Goal: Browse casually: Explore the website without a specific task or goal

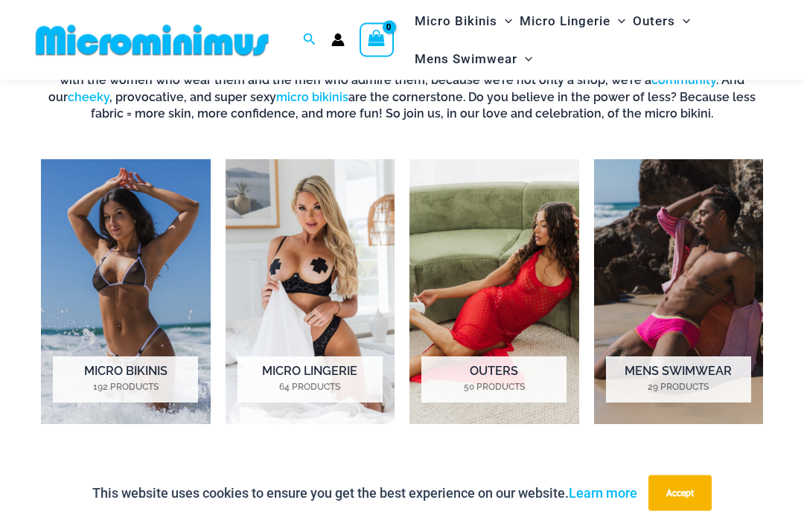
scroll to position [890, 0]
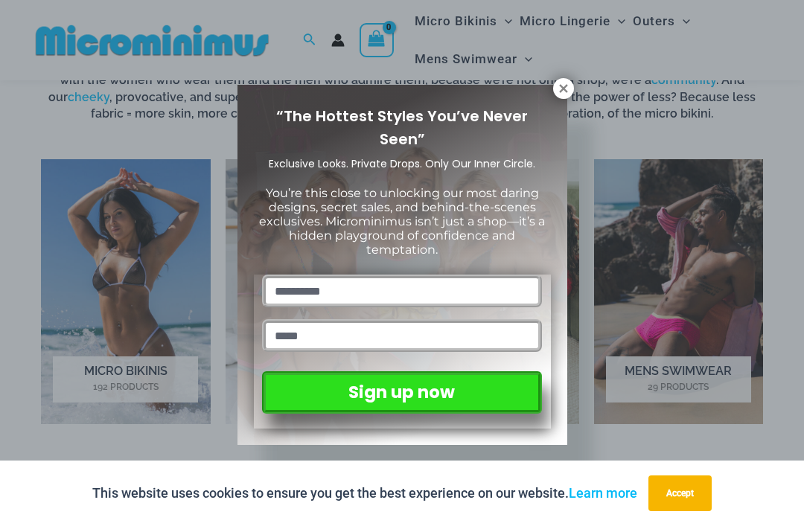
click at [561, 90] on icon at bounding box center [563, 88] width 8 height 8
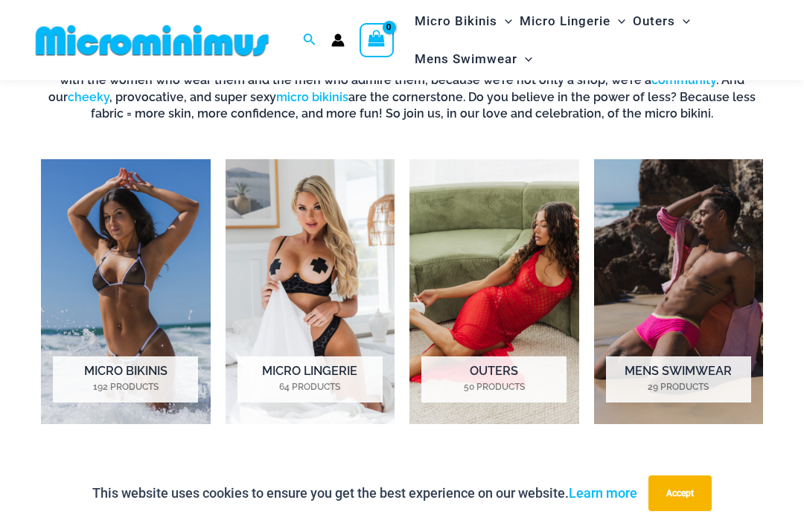
scroll to position [887, 0]
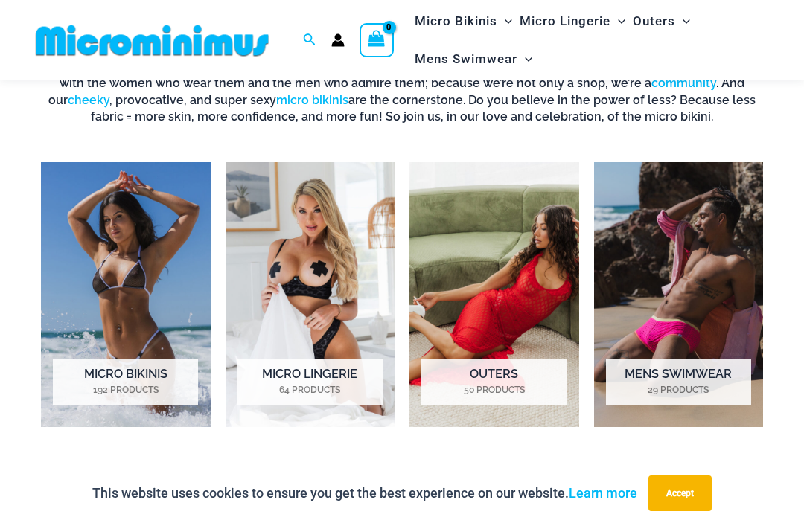
click at [305, 255] on img "Visit product category Micro Lingerie" at bounding box center [311, 294] width 170 height 265
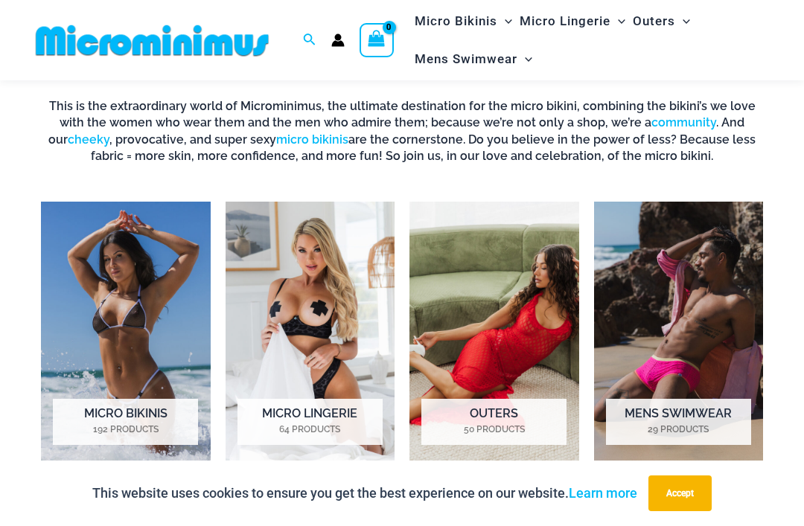
scroll to position [847, 0]
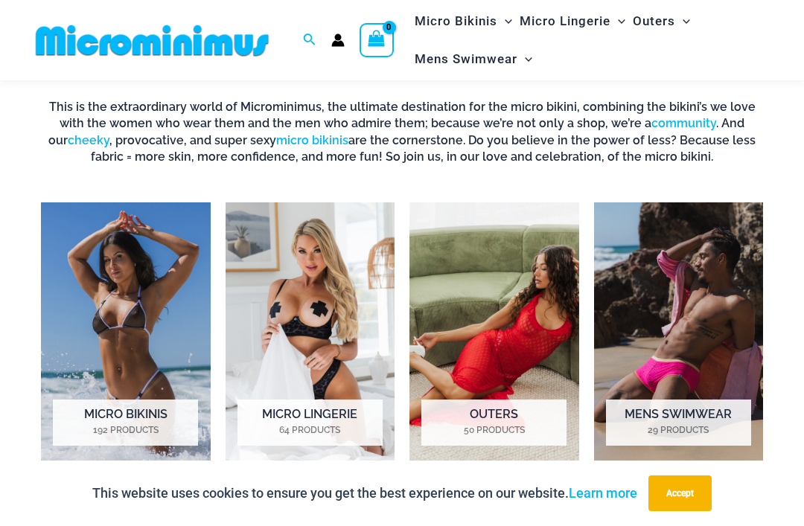
click at [477, 349] on img "Visit product category Outers" at bounding box center [494, 335] width 170 height 265
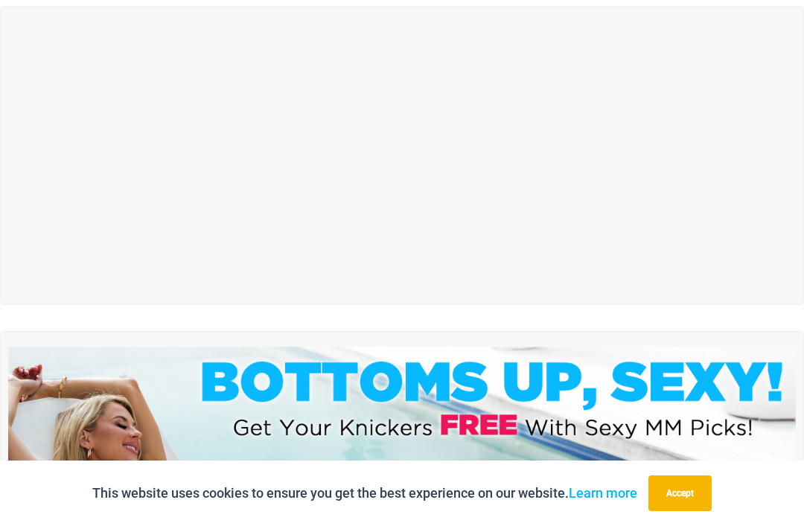
scroll to position [0, 0]
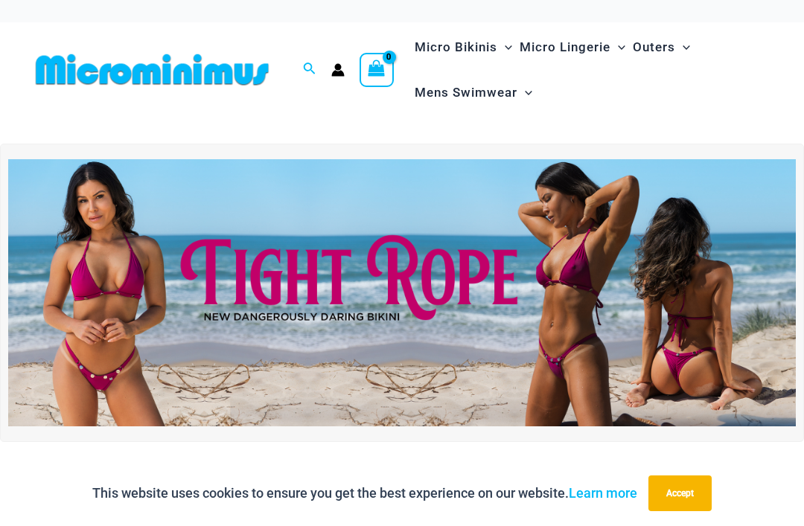
click at [250, 266] on img at bounding box center [402, 293] width 788 height 268
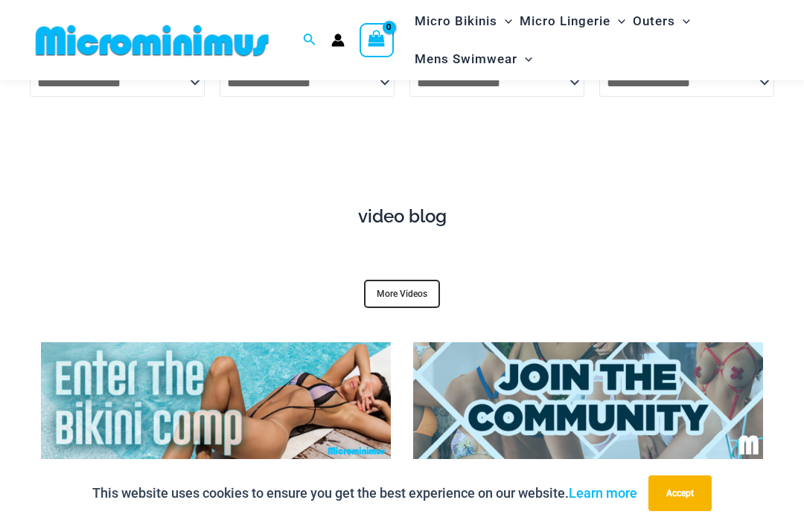
scroll to position [4660, 0]
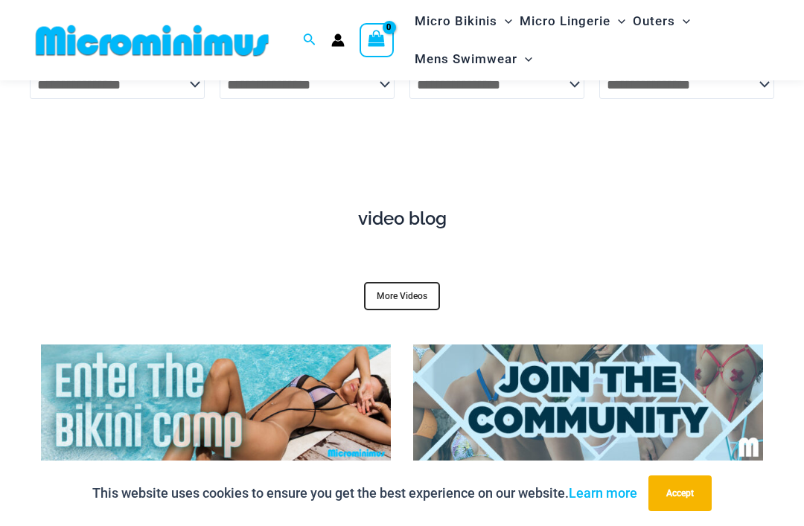
click at [390, 282] on link "More Videos" at bounding box center [402, 296] width 76 height 28
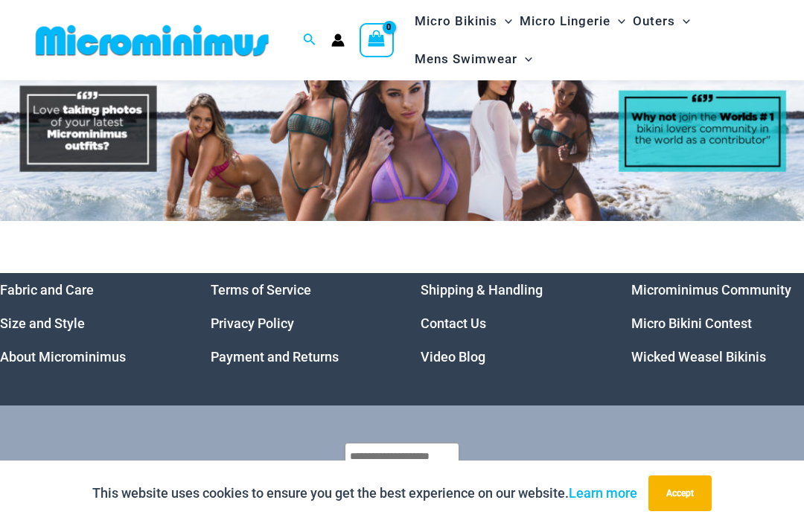
scroll to position [5873, 0]
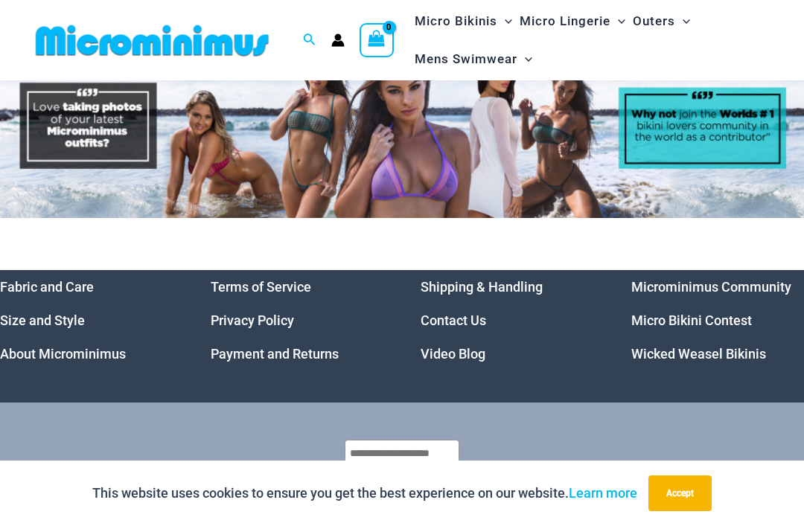
click at [663, 279] on link "Microminimus Community" at bounding box center [711, 287] width 160 height 16
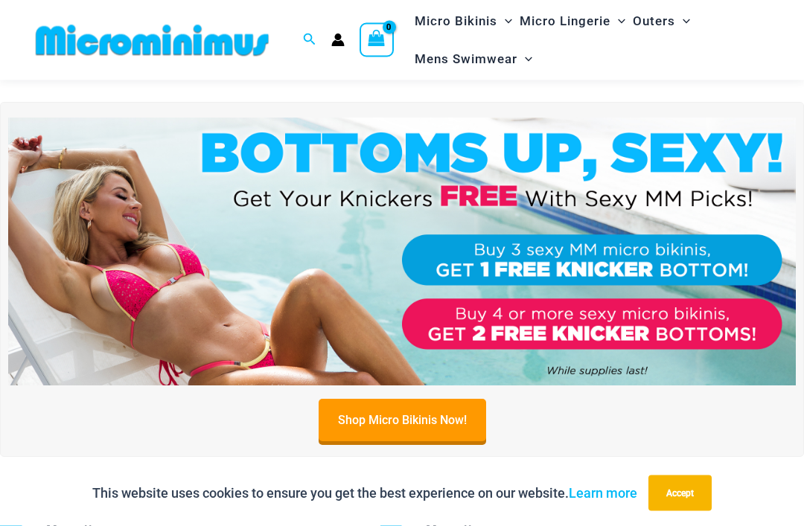
scroll to position [348, 0]
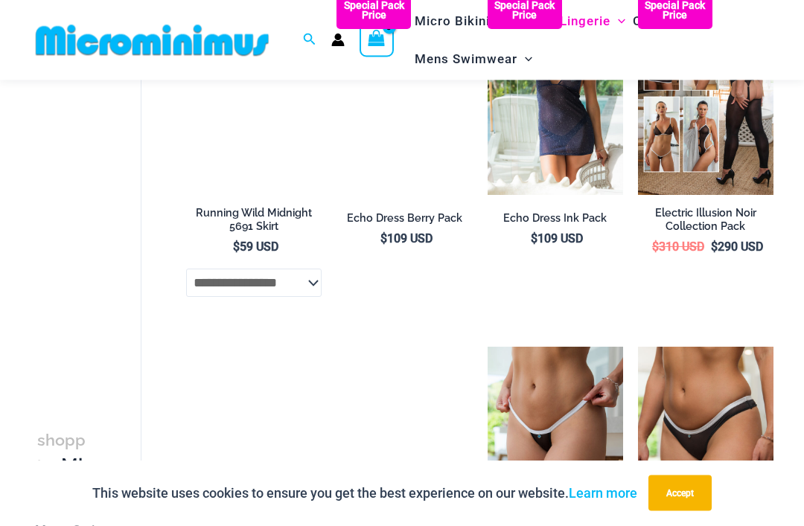
scroll to position [1749, 0]
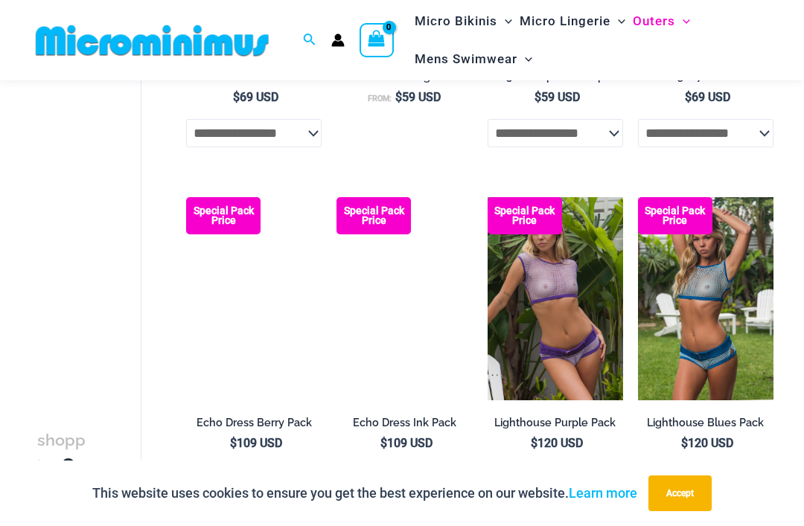
scroll to position [1575, 0]
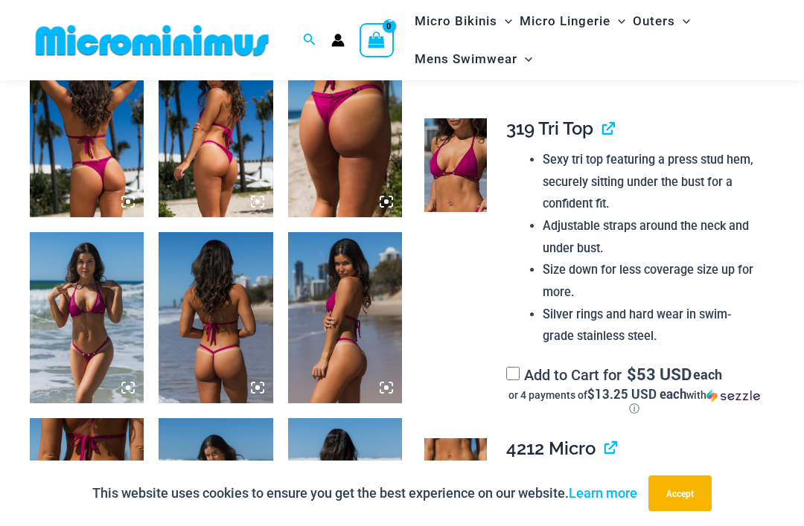
scroll to position [646, 0]
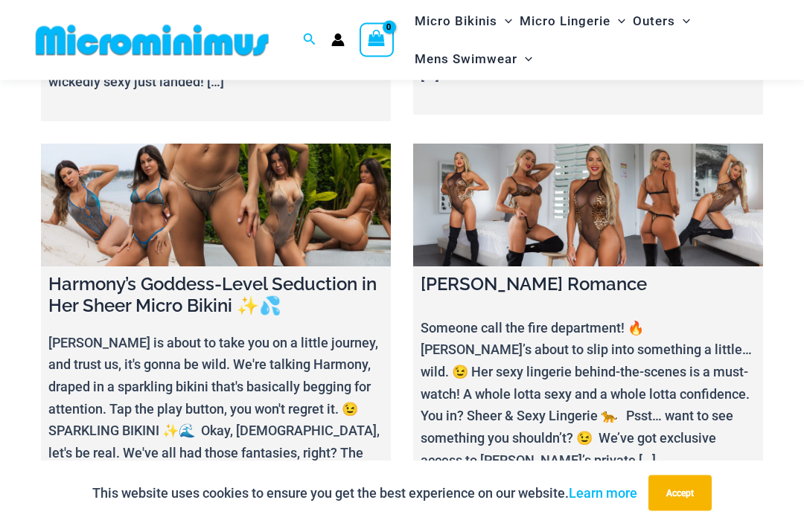
scroll to position [404, 0]
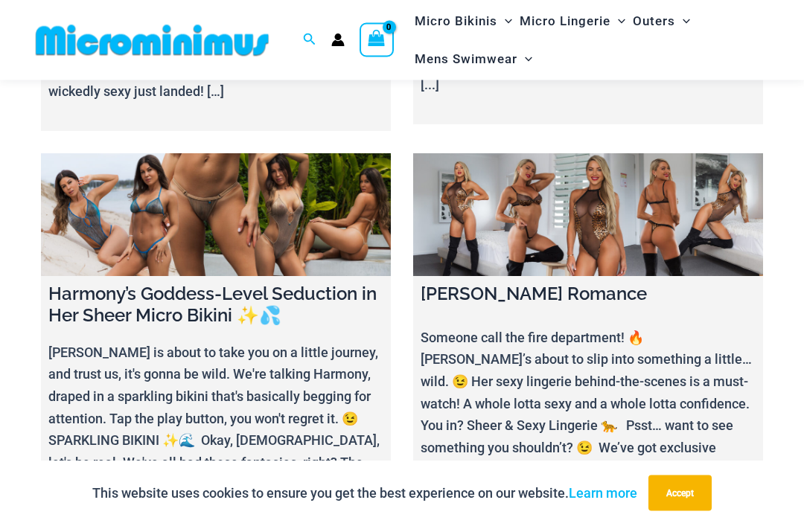
click at [511, 197] on link at bounding box center [588, 215] width 350 height 123
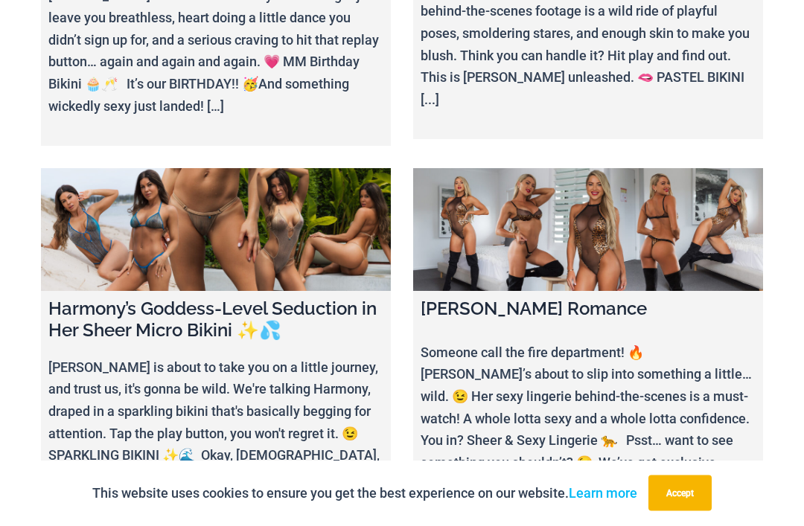
scroll to position [453, 0]
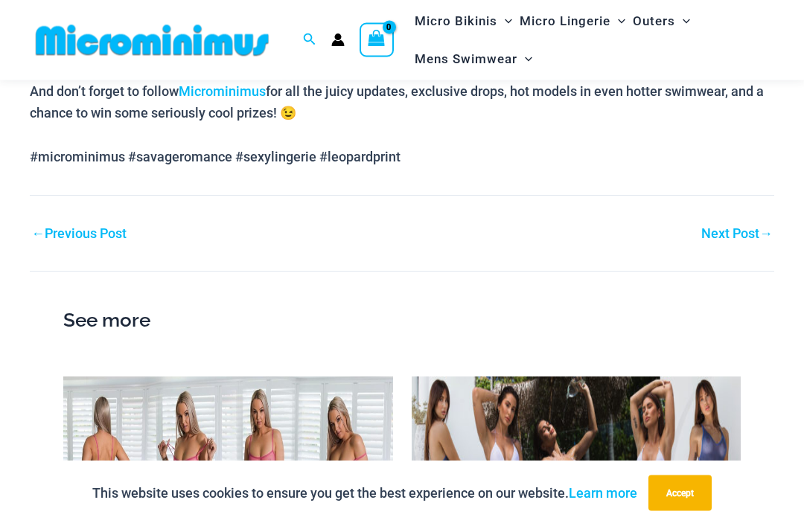
scroll to position [1771, 0]
